Goal: Task Accomplishment & Management: Complete application form

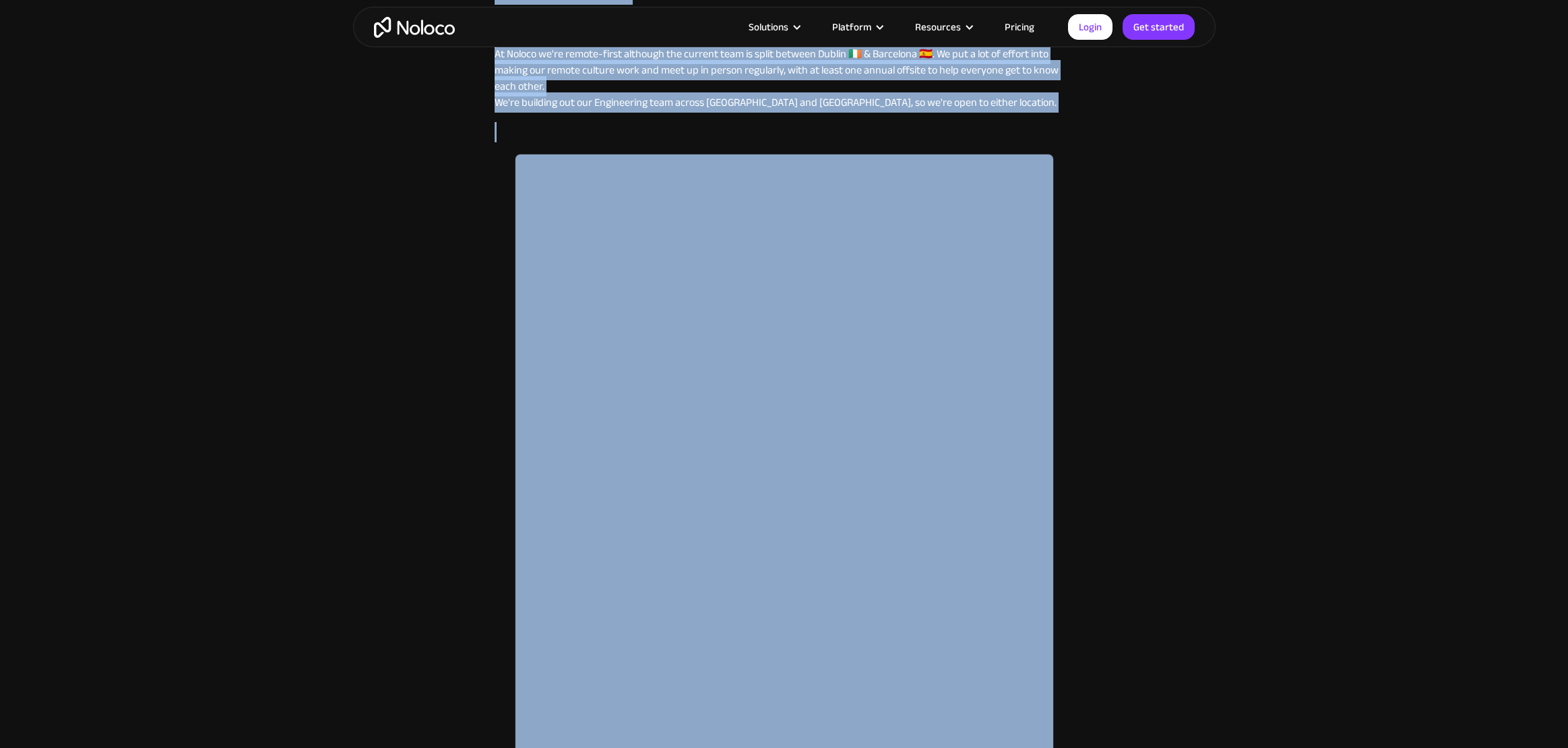
scroll to position [1623, 0]
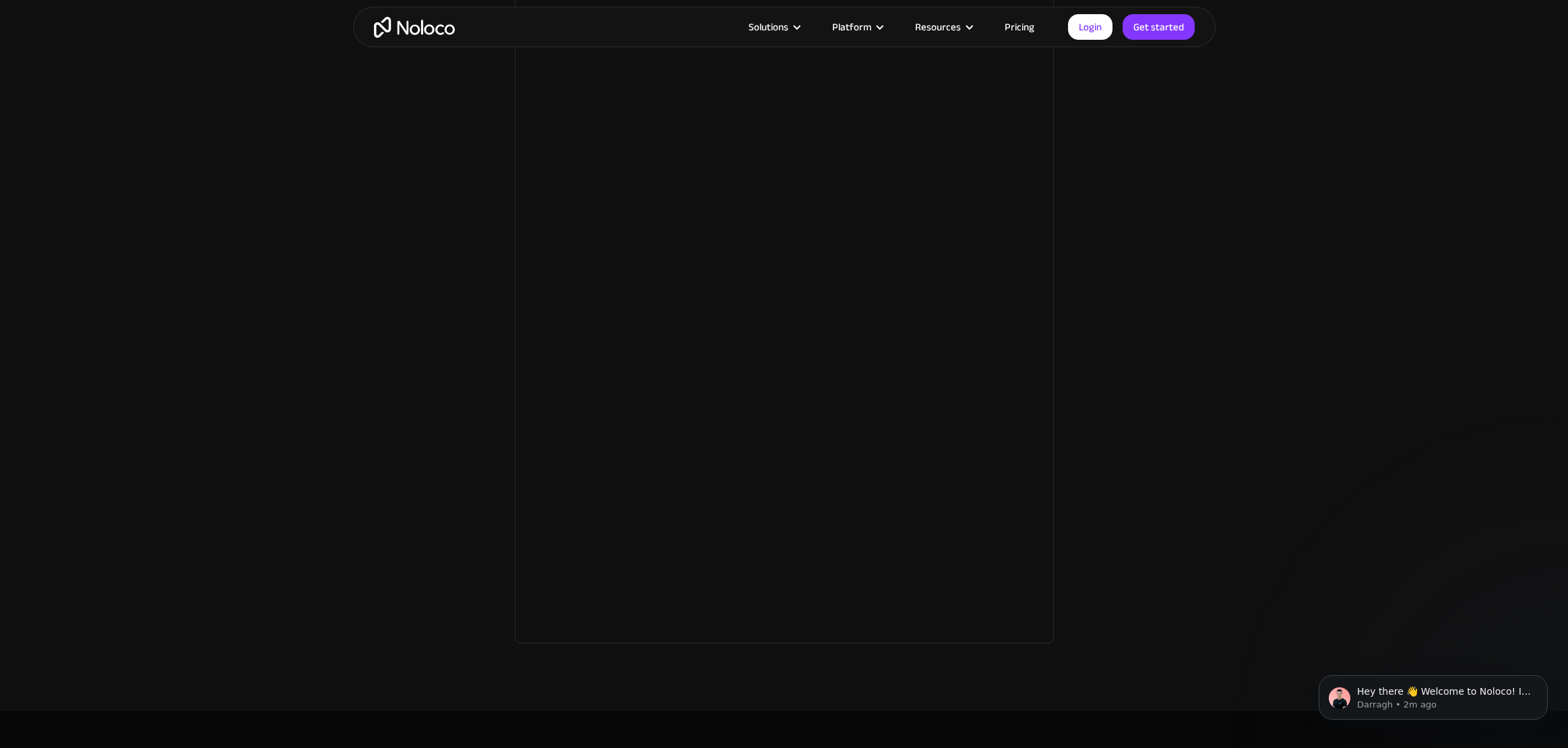
scroll to position [0, 0]
